Goal: Task Accomplishment & Management: Use online tool/utility

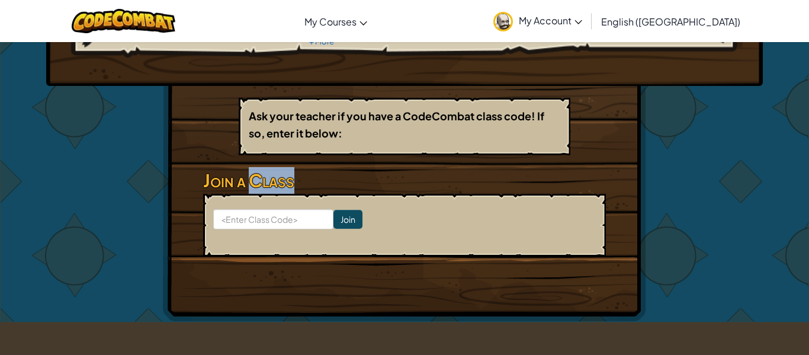
scroll to position [150, 0]
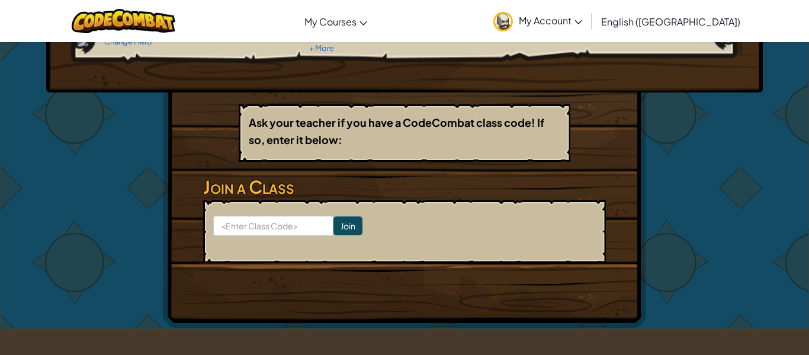
click at [226, 181] on h3 "Join a Class" at bounding box center [404, 187] width 403 height 27
click at [283, 223] on input at bounding box center [273, 226] width 120 height 20
type input "scholar101"
click at [343, 235] on input "Join" at bounding box center [348, 225] width 29 height 19
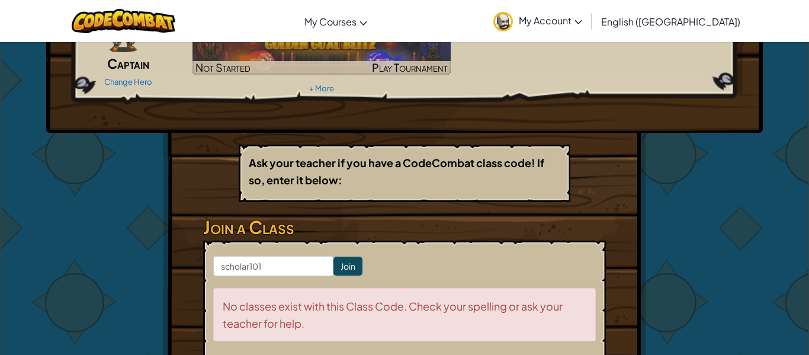
scroll to position [0, 0]
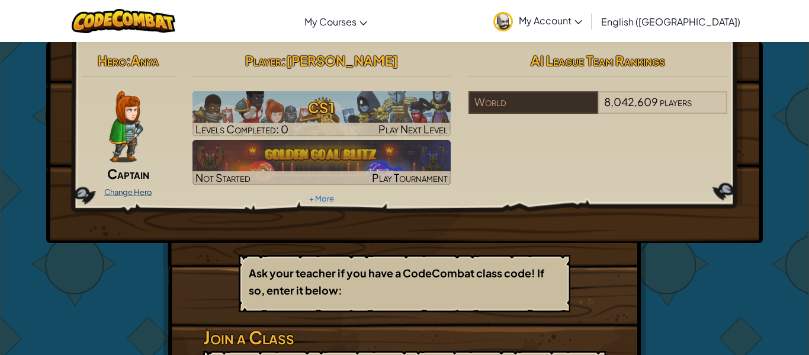
click at [133, 189] on link "Change Hero" at bounding box center [128, 191] width 48 height 9
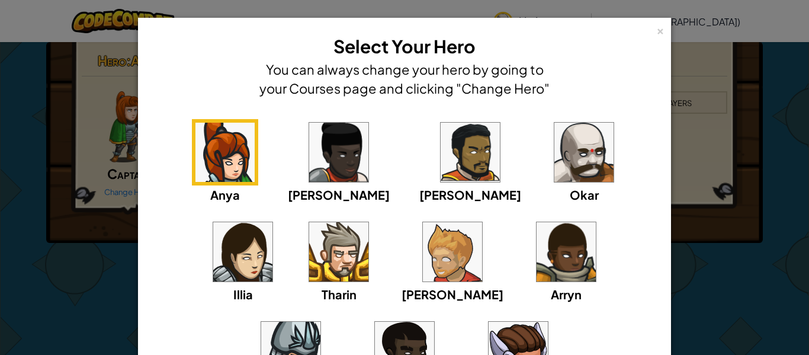
click at [441, 150] on img at bounding box center [470, 152] width 59 height 59
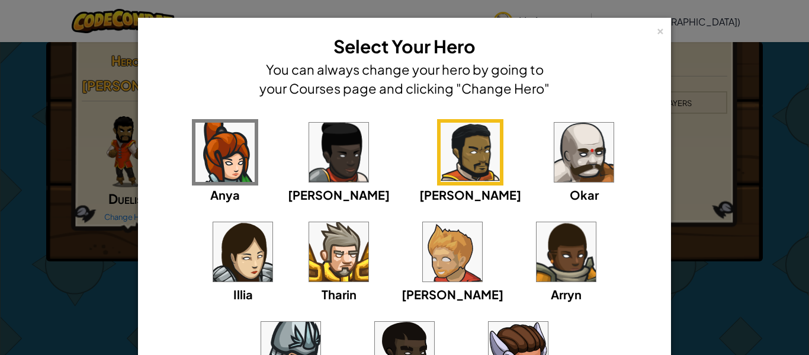
click at [754, 170] on div "× Select Your Hero You can always change your hero by going to your Courses pag…" at bounding box center [404, 177] width 809 height 355
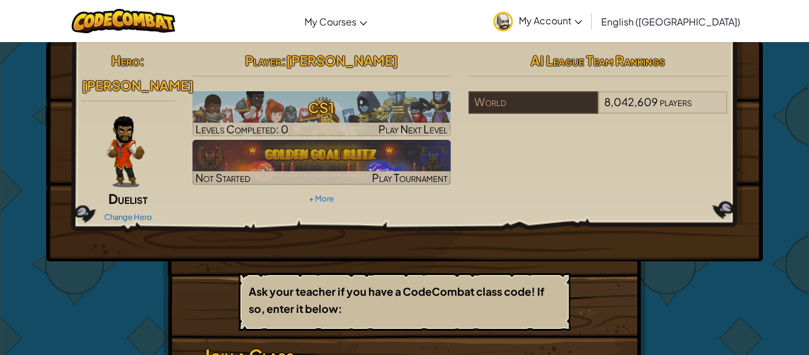
click at [137, 140] on img at bounding box center [126, 151] width 38 height 71
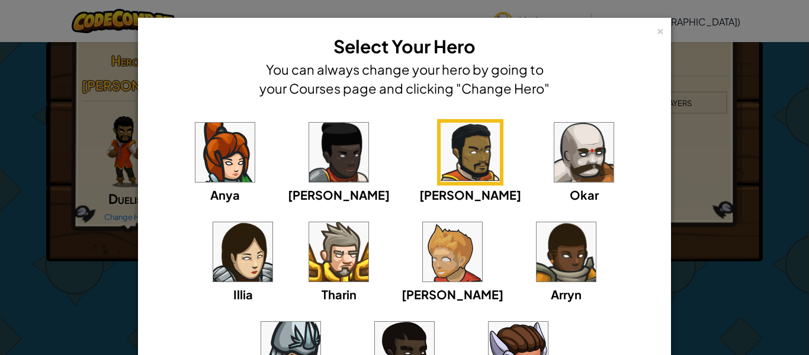
click at [434, 322] on img at bounding box center [404, 351] width 59 height 59
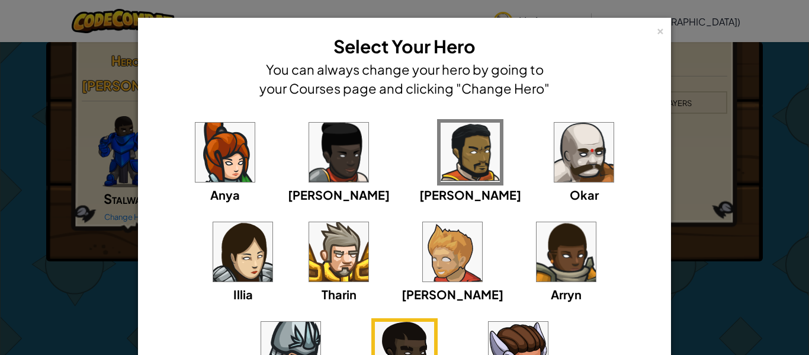
click at [743, 172] on div "× Select Your Hero You can always change your hero by going to your Courses pag…" at bounding box center [404, 177] width 809 height 355
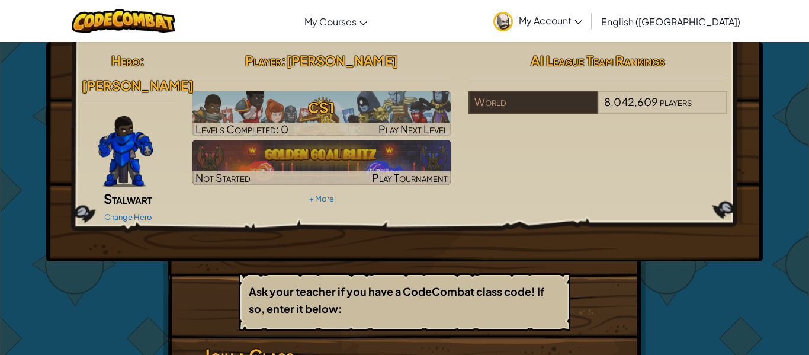
click at [119, 116] on img at bounding box center [125, 151] width 55 height 71
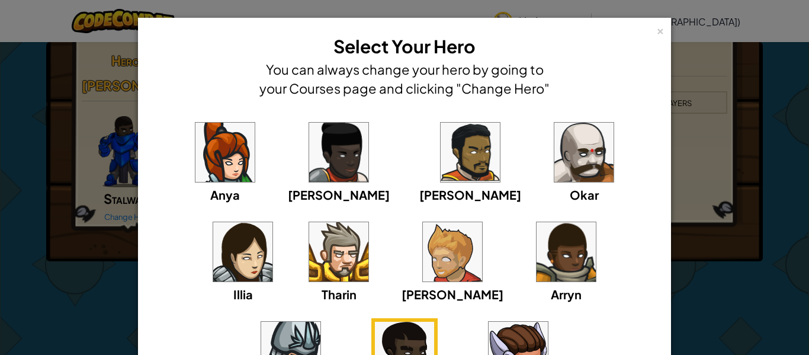
click at [321, 322] on img at bounding box center [290, 351] width 59 height 59
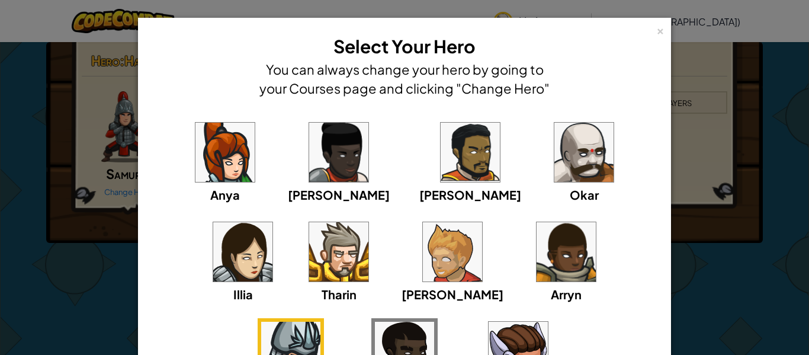
click at [555, 149] on img at bounding box center [584, 152] width 59 height 59
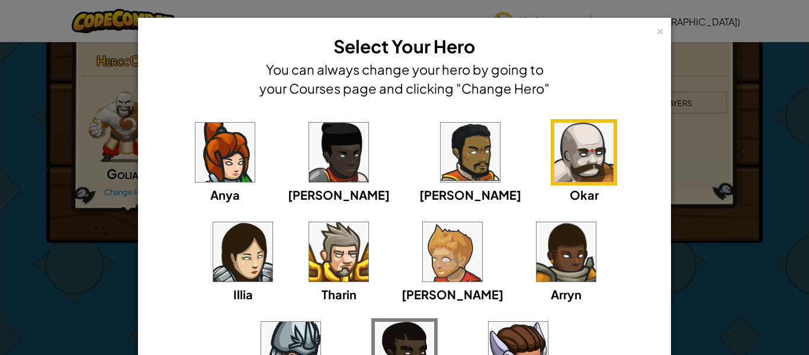
click at [419, 182] on div "[PERSON_NAME]" at bounding box center [470, 161] width 102 height 85
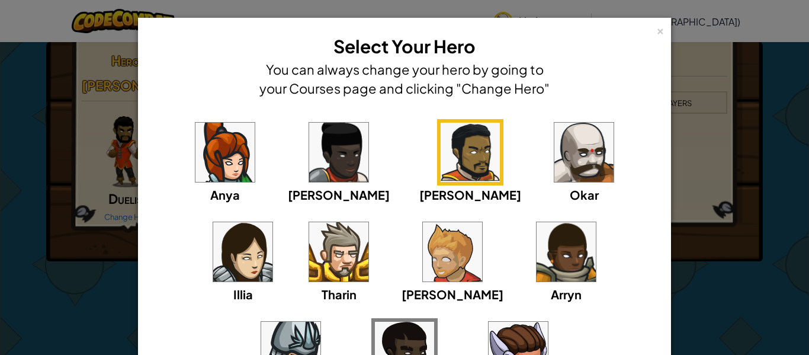
click at [309, 159] on img at bounding box center [338, 152] width 59 height 59
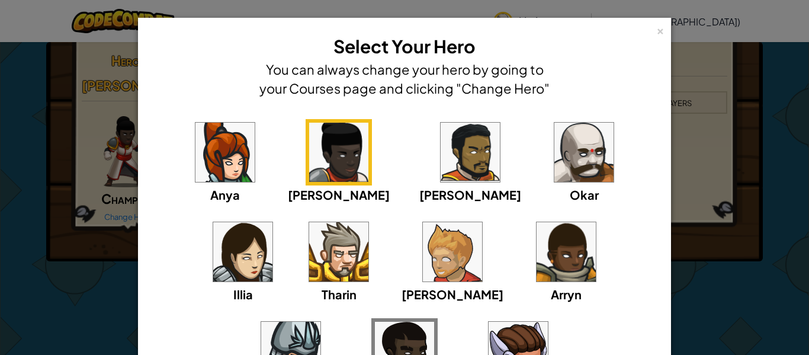
click at [273, 222] on img at bounding box center [242, 251] width 59 height 59
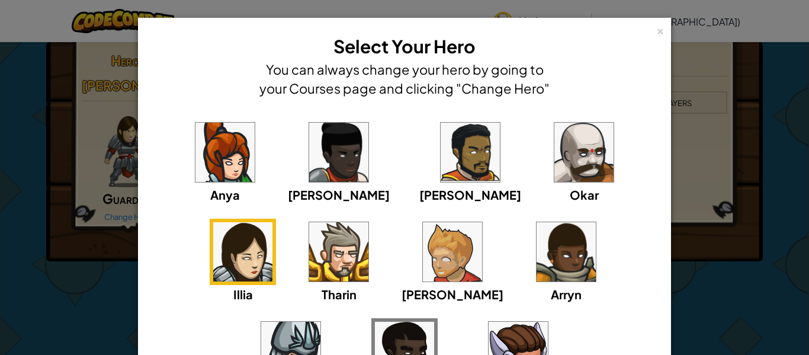
click at [434, 322] on img at bounding box center [404, 351] width 59 height 59
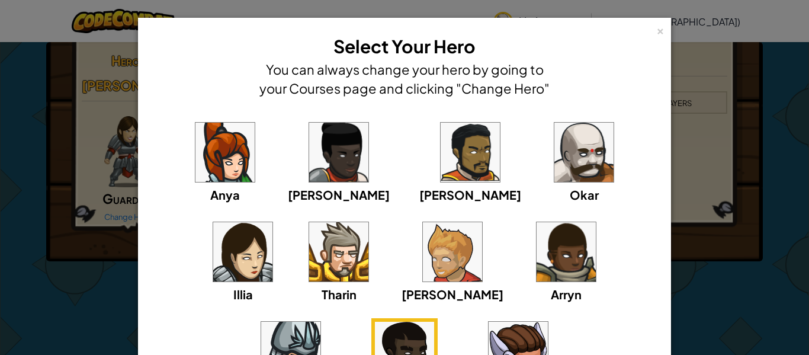
click at [321, 322] on img at bounding box center [290, 351] width 59 height 59
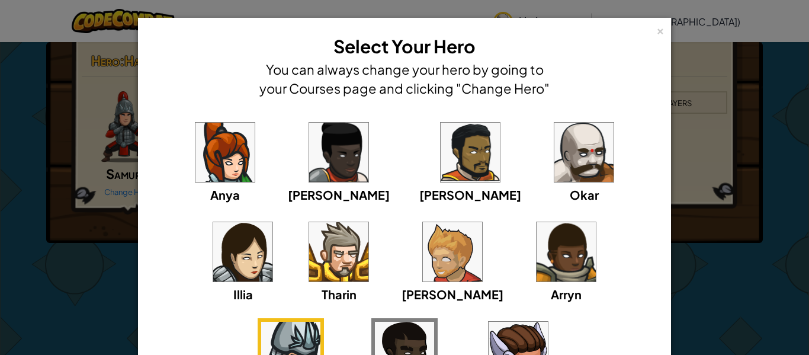
click at [537, 267] on img at bounding box center [566, 251] width 59 height 59
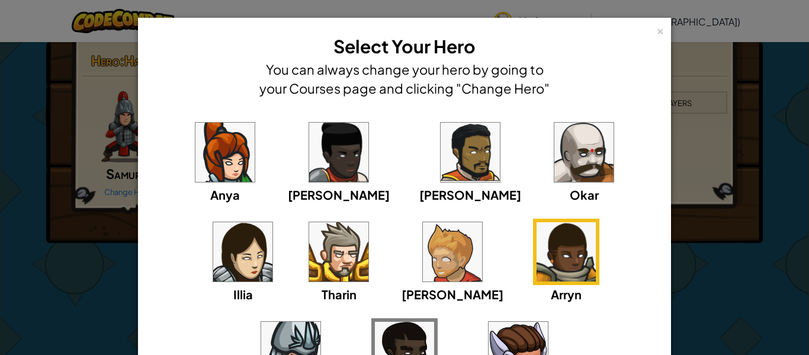
click at [537, 254] on img at bounding box center [566, 251] width 59 height 59
click at [537, 248] on img at bounding box center [566, 251] width 59 height 59
click at [423, 248] on img at bounding box center [452, 251] width 59 height 59
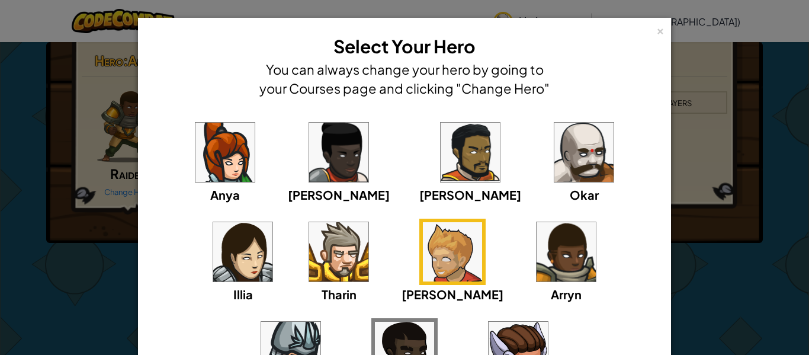
click at [309, 262] on img at bounding box center [338, 251] width 59 height 59
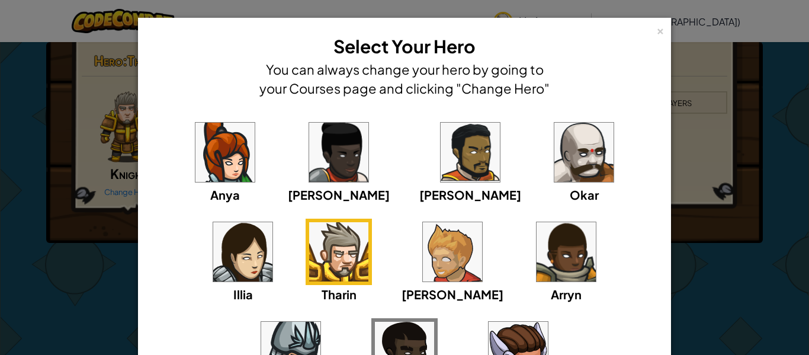
click at [423, 245] on img at bounding box center [452, 251] width 59 height 59
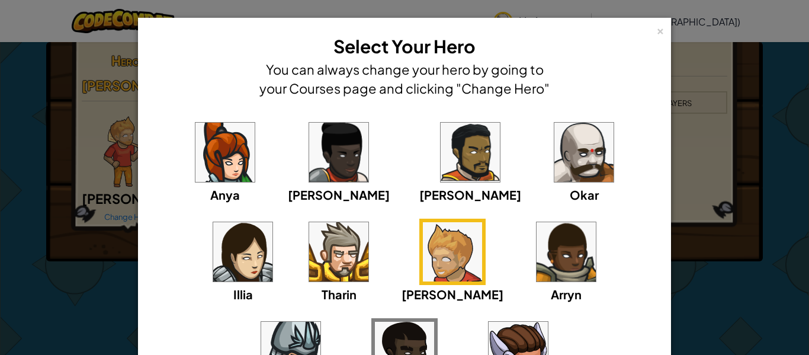
click at [772, 240] on div "× Select Your Hero You can always change your hero by going to your Courses pag…" at bounding box center [404, 177] width 809 height 355
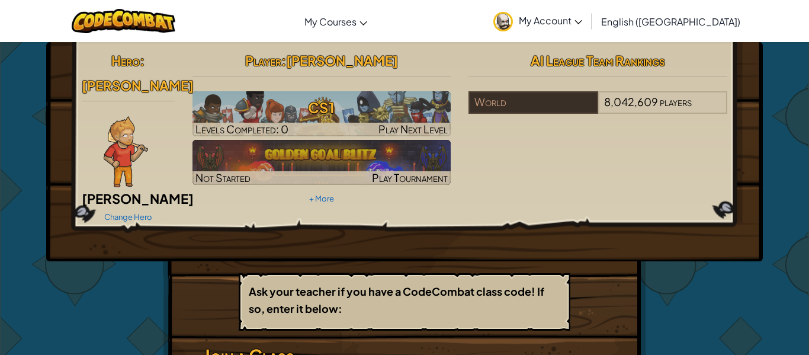
click at [135, 144] on img at bounding box center [126, 151] width 44 height 71
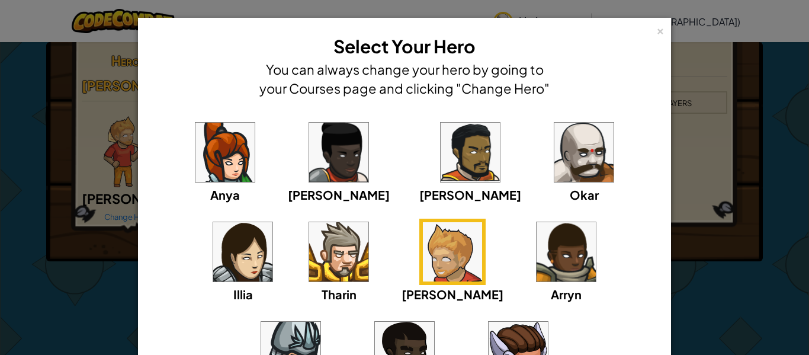
click at [434, 322] on img at bounding box center [404, 351] width 59 height 59
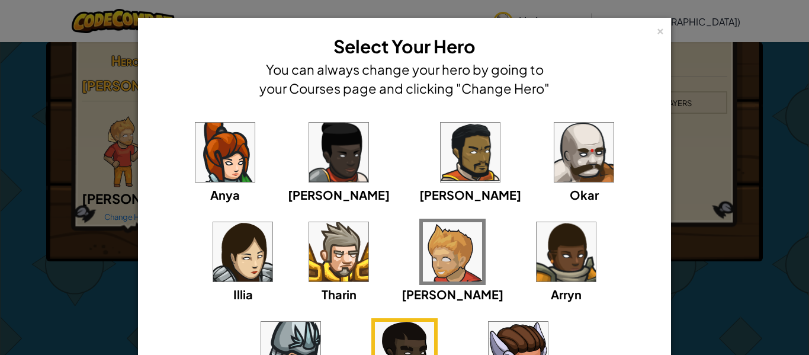
click at [755, 208] on div "× Select Your Hero You can always change your hero by going to your Courses pag…" at bounding box center [404, 177] width 809 height 355
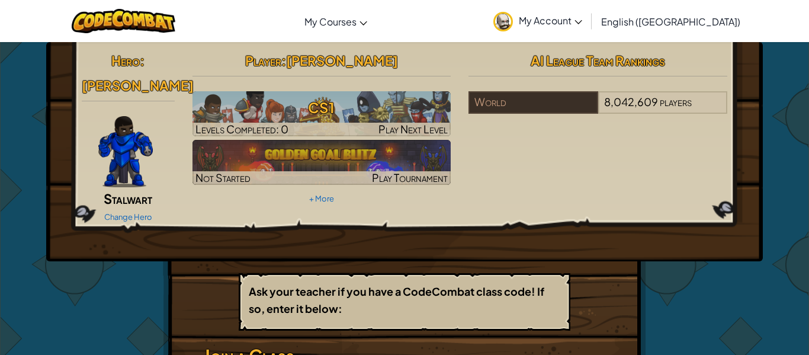
click at [588, 7] on link "My Account" at bounding box center [538, 20] width 101 height 37
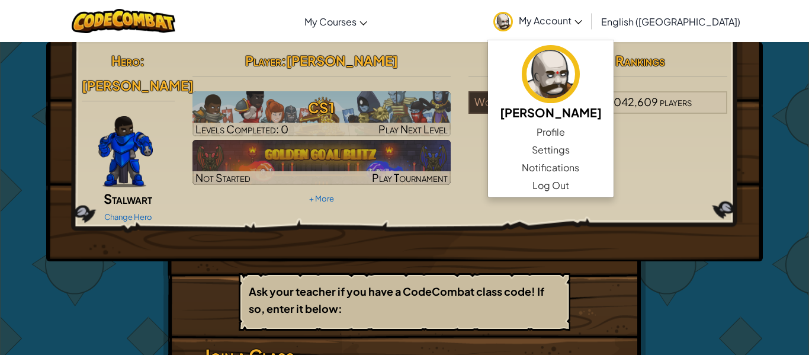
scroll to position [2, 0]
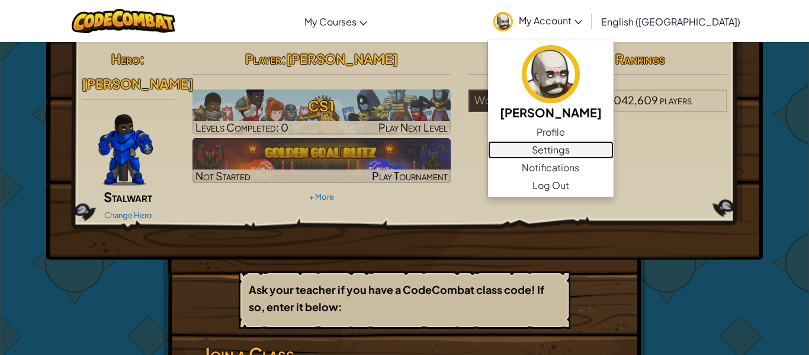
click at [614, 150] on link "Settings" at bounding box center [551, 150] width 126 height 18
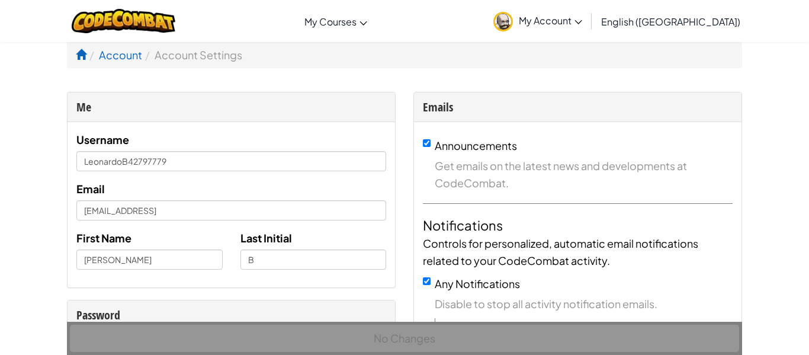
click at [588, 30] on link "My Account" at bounding box center [538, 20] width 101 height 37
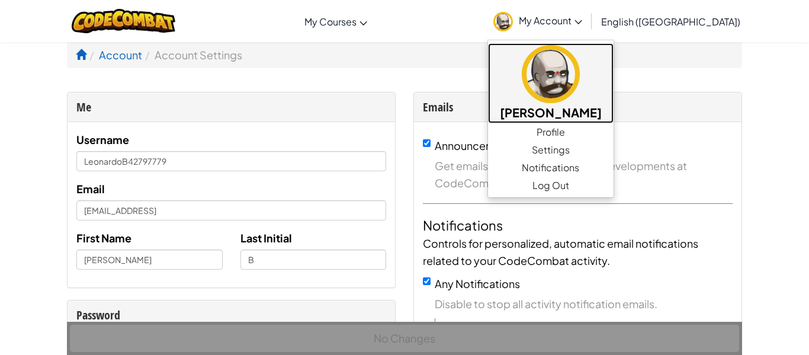
click at [602, 116] on h5 "[PERSON_NAME]" at bounding box center [551, 112] width 102 height 18
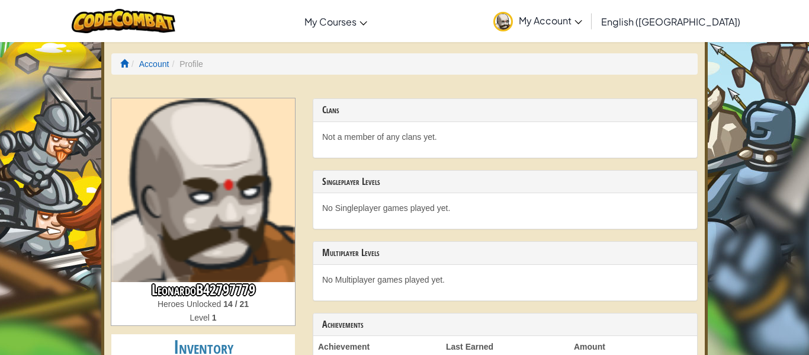
click at [588, 27] on link "My Account" at bounding box center [538, 20] width 101 height 37
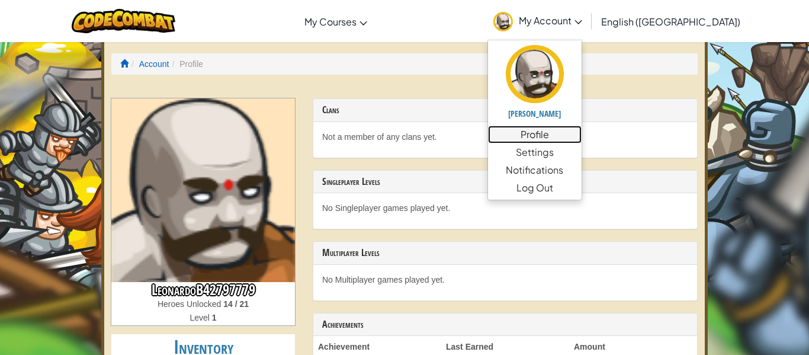
click at [582, 136] on link "Profile" at bounding box center [535, 135] width 94 height 18
click at [582, 19] on span "My Account" at bounding box center [550, 20] width 63 height 12
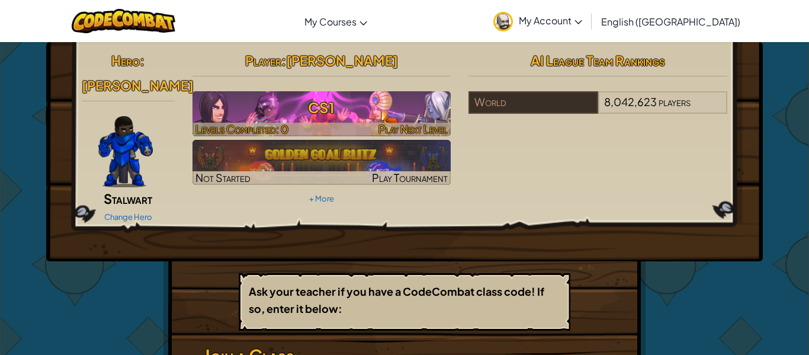
click at [236, 105] on h3 "CS1" at bounding box center [322, 107] width 259 height 27
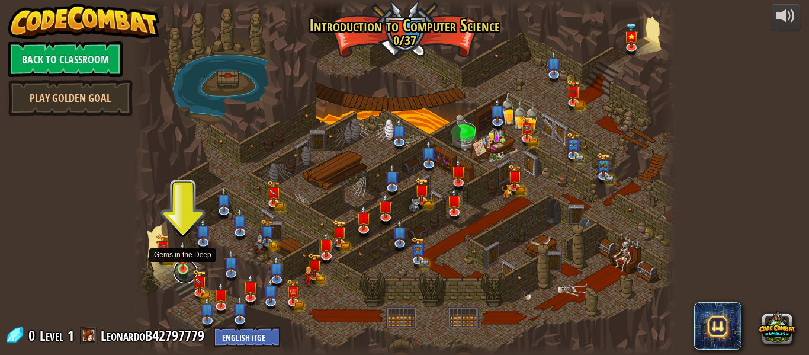
click at [180, 273] on link at bounding box center [186, 271] width 24 height 24
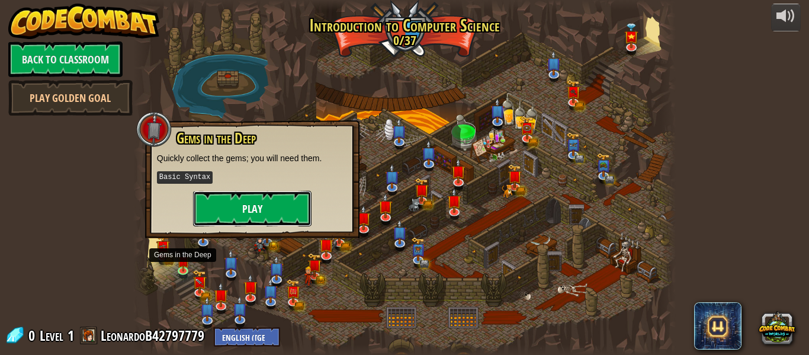
click at [248, 204] on button "Play" at bounding box center [252, 209] width 118 height 36
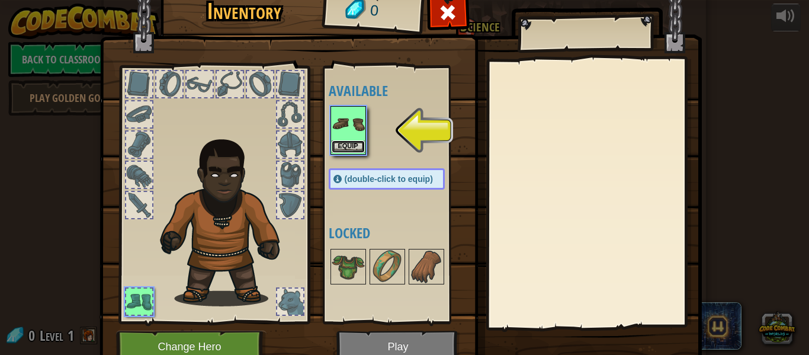
click at [353, 140] on button "Equip" at bounding box center [348, 146] width 33 height 12
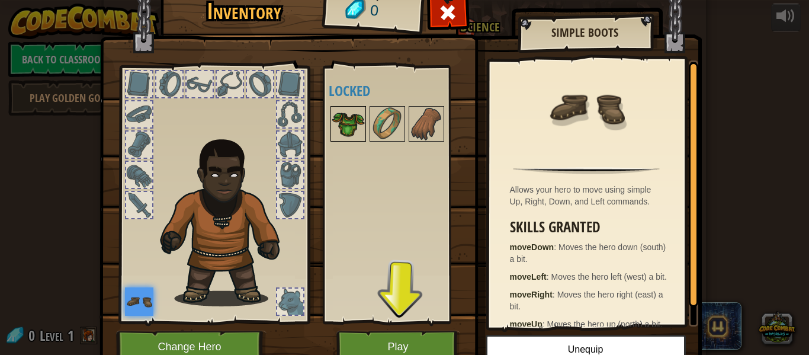
click at [353, 129] on img at bounding box center [348, 123] width 33 height 33
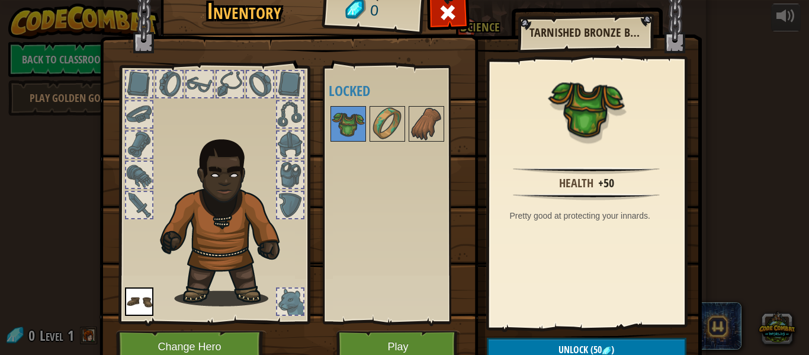
click at [203, 83] on div at bounding box center [200, 84] width 26 height 26
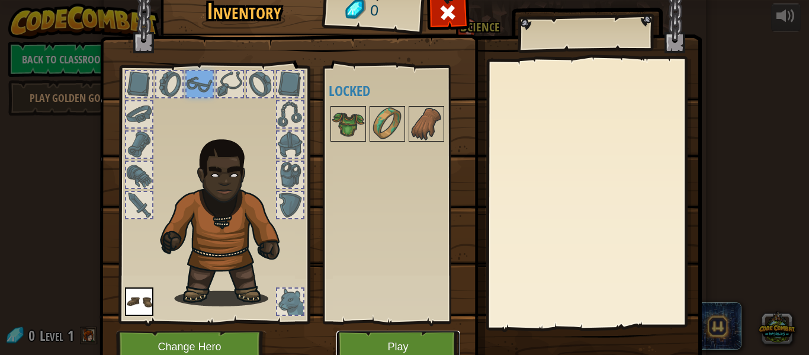
click at [357, 344] on button "Play" at bounding box center [399, 347] width 124 height 33
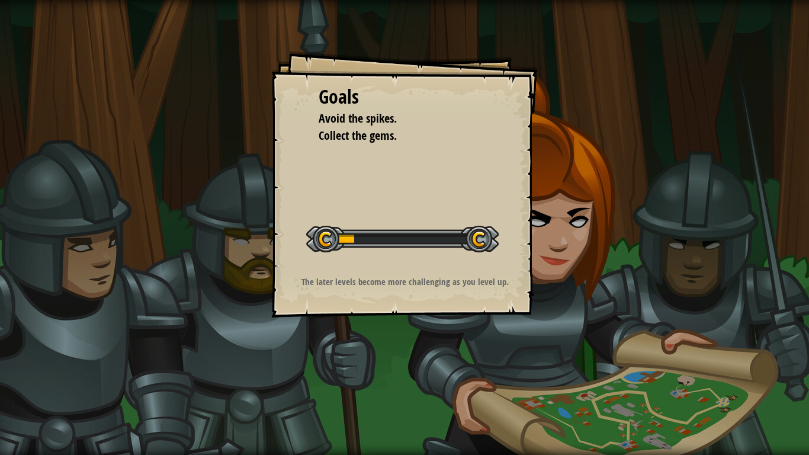
click at [407, 274] on div "Goals Avoid the spikes. Collect the gems. Start Level Error loading from server…" at bounding box center [404, 184] width 267 height 267
click at [396, 261] on div "Start Level" at bounding box center [402, 237] width 193 height 47
click at [397, 261] on div "Goals Avoid the spikes. Collect the gems. Start Level Error loading from server…" at bounding box center [404, 184] width 267 height 267
click at [398, 259] on div "Start Level" at bounding box center [402, 237] width 193 height 47
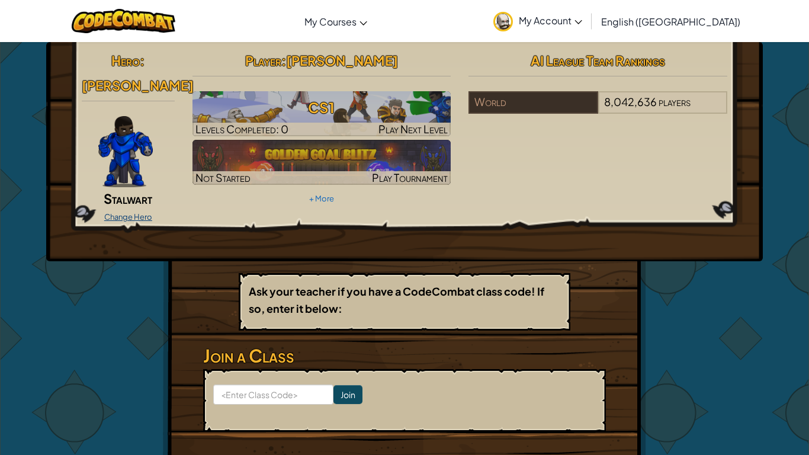
click at [124, 212] on link "Change Hero" at bounding box center [128, 216] width 48 height 9
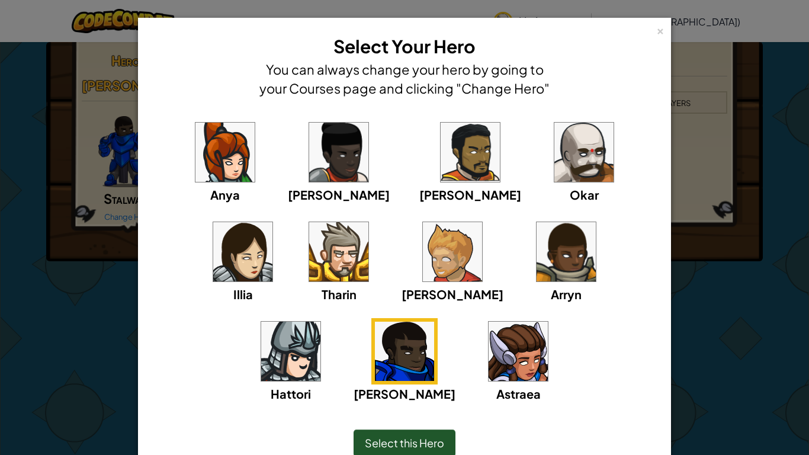
click at [489, 350] on img at bounding box center [518, 351] width 59 height 59
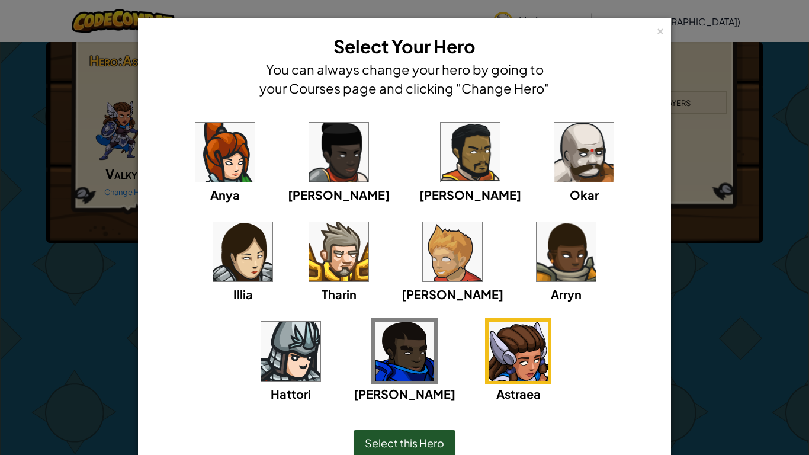
click at [741, 316] on div "× Select Your Hero You can always change your hero by going to your Courses pag…" at bounding box center [404, 227] width 809 height 455
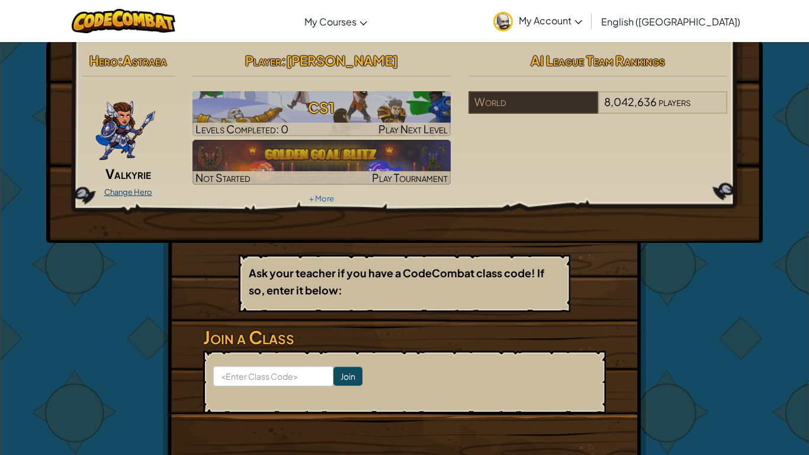
click at [134, 191] on link "Change Hero" at bounding box center [128, 191] width 48 height 9
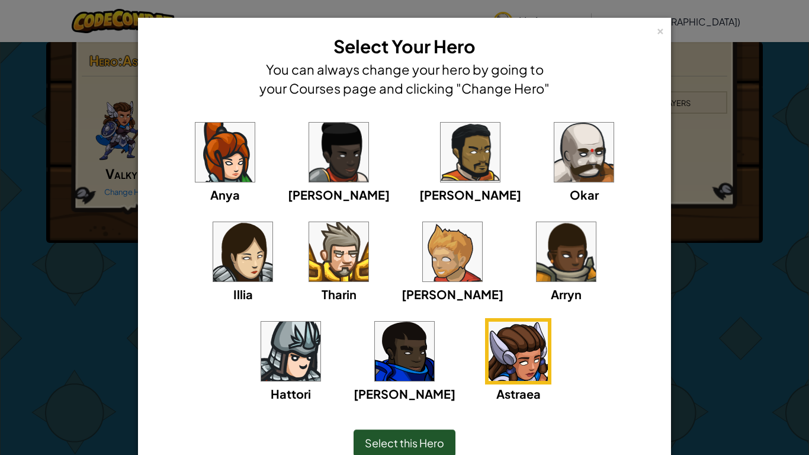
click at [423, 256] on img at bounding box center [452, 251] width 59 height 59
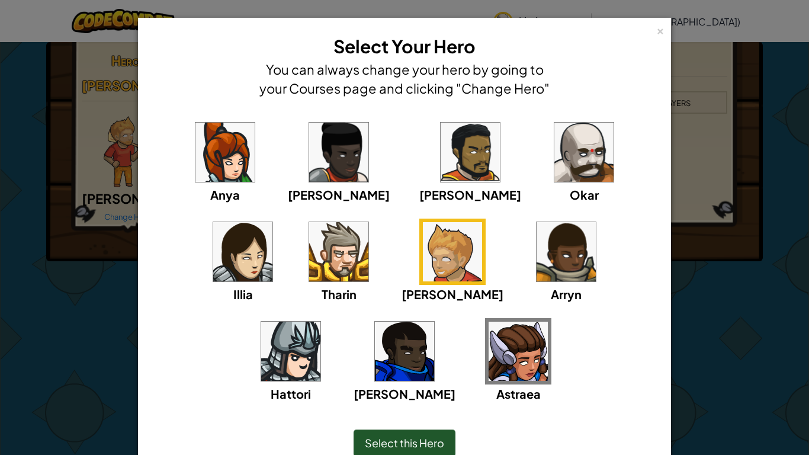
click at [75, 265] on div "× Select Your Hero You can always change your hero by going to your Courses pag…" at bounding box center [404, 227] width 809 height 455
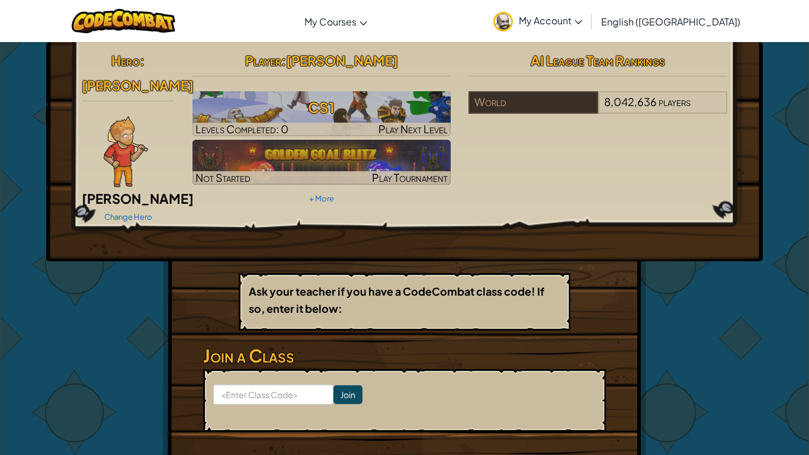
click at [120, 207] on div "Change Hero" at bounding box center [128, 216] width 93 height 19
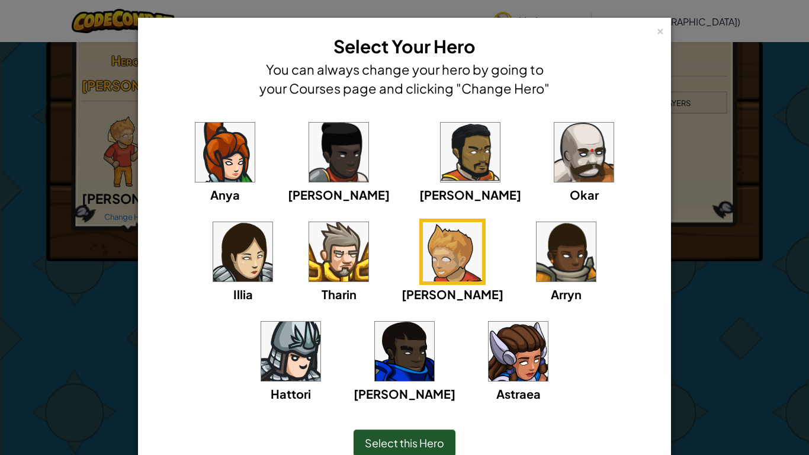
click at [321, 322] on img at bounding box center [290, 351] width 59 height 59
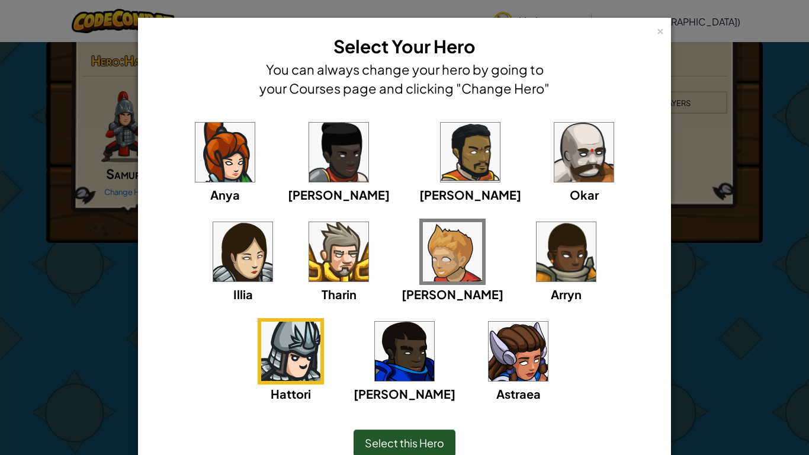
click at [83, 354] on div "× Select Your Hero You can always change your hero by going to your Courses pag…" at bounding box center [404, 227] width 809 height 455
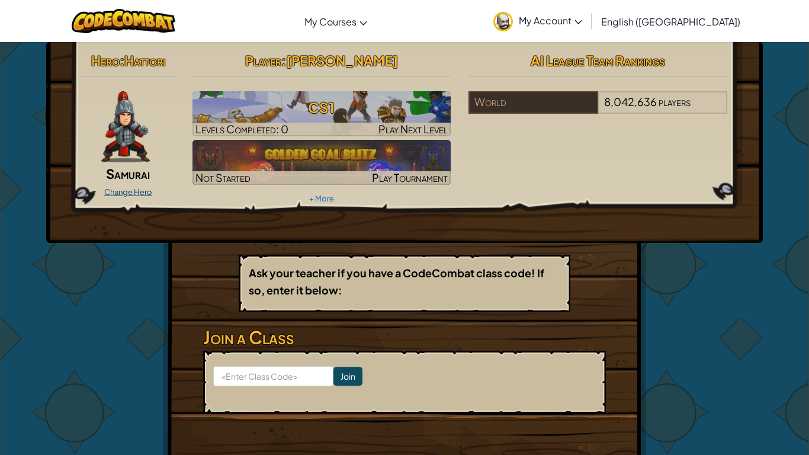
click at [137, 192] on link "Change Hero" at bounding box center [128, 191] width 48 height 9
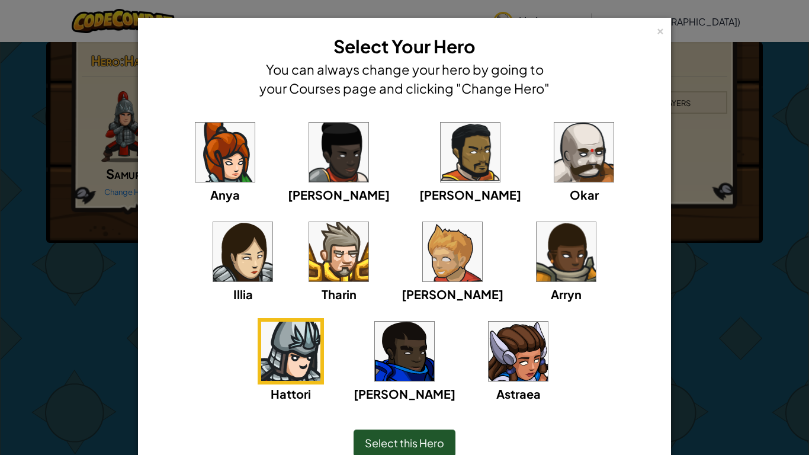
click at [555, 139] on img at bounding box center [584, 152] width 59 height 59
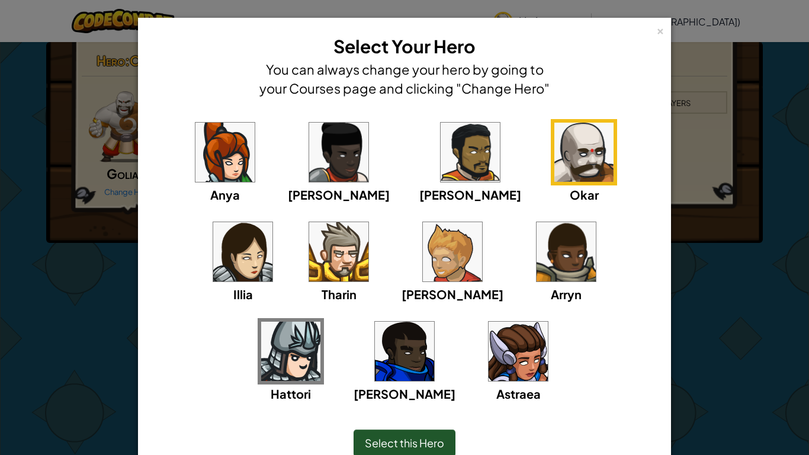
click at [52, 347] on div "× Select Your Hero You can always change your hero by going to your Courses pag…" at bounding box center [404, 227] width 809 height 455
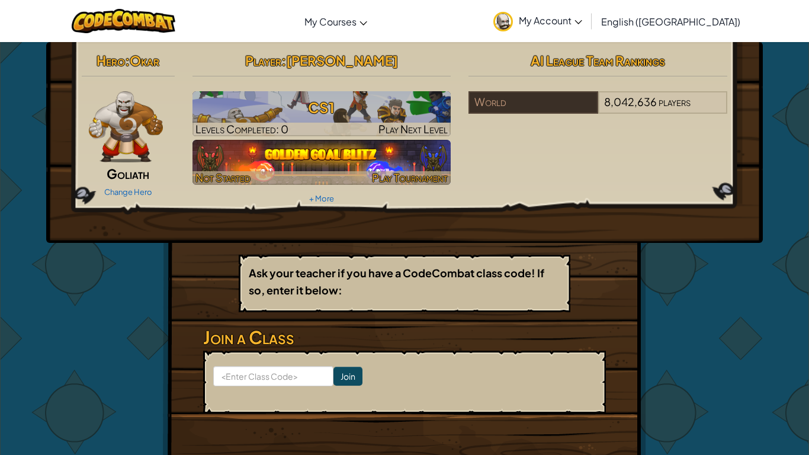
click at [371, 153] on img at bounding box center [322, 162] width 259 height 45
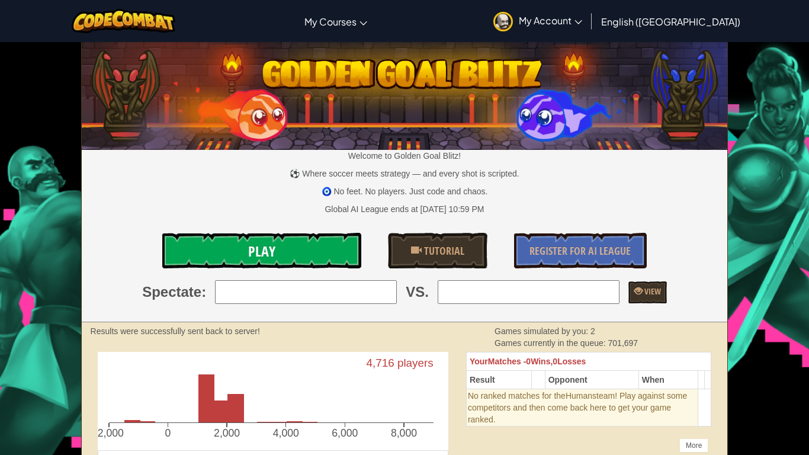
click at [302, 241] on link "Play" at bounding box center [261, 251] width 199 height 36
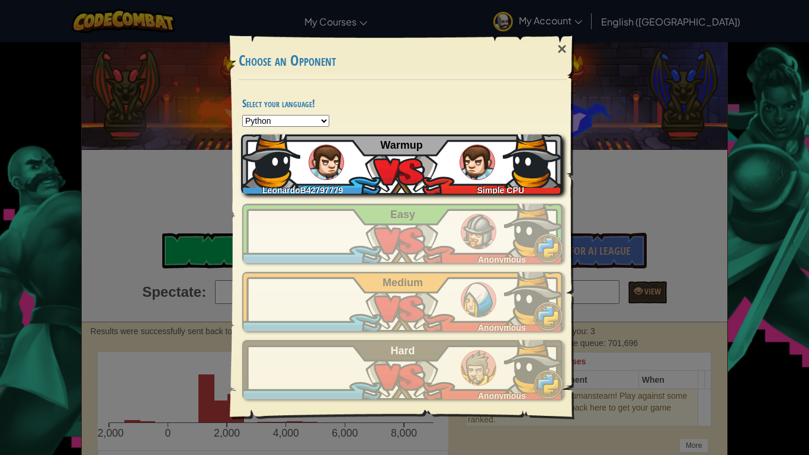
click at [544, 161] on img at bounding box center [532, 158] width 59 height 59
